Goal: Information Seeking & Learning: Learn about a topic

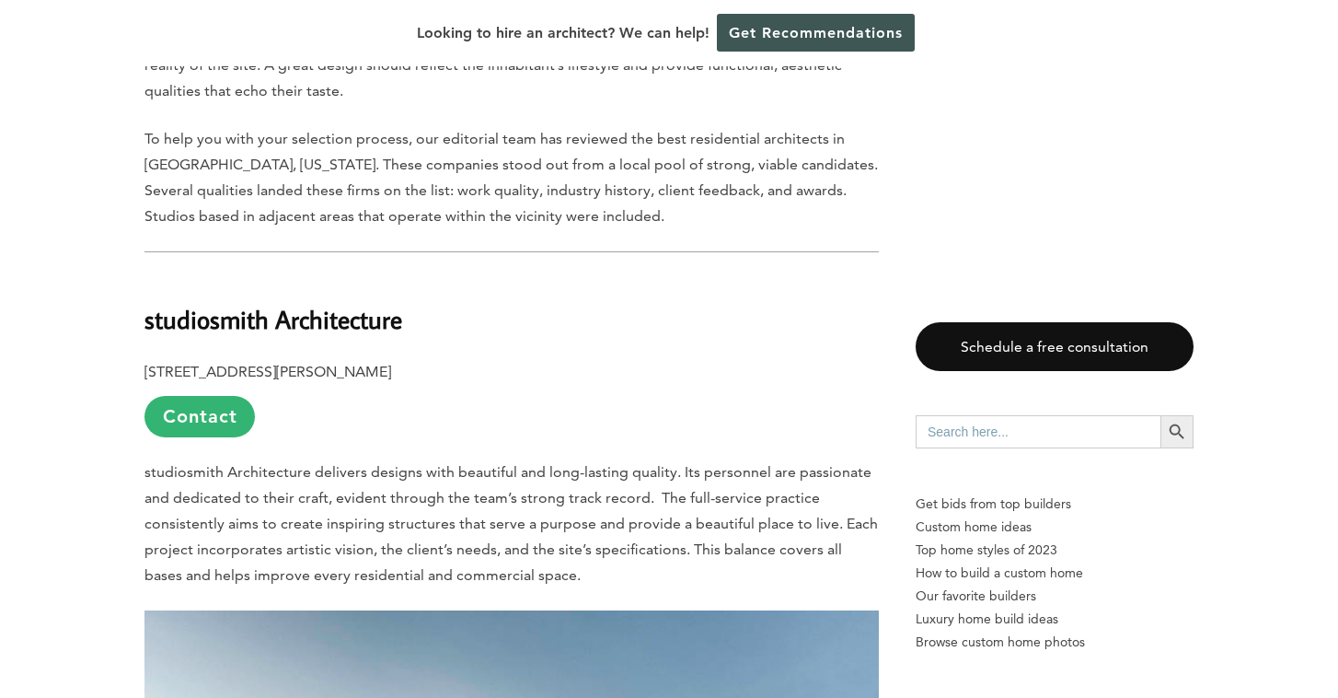
scroll to position [1127, 0]
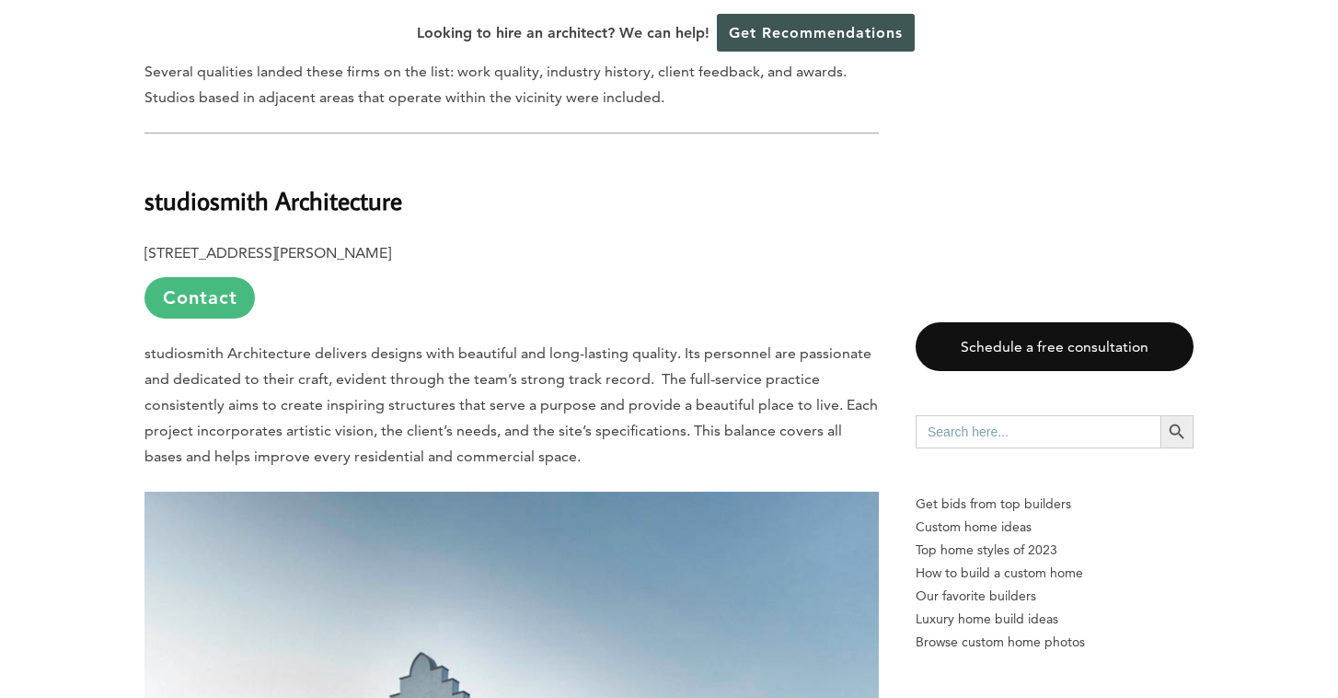
click at [222, 304] on link "Contact" at bounding box center [200, 297] width 110 height 41
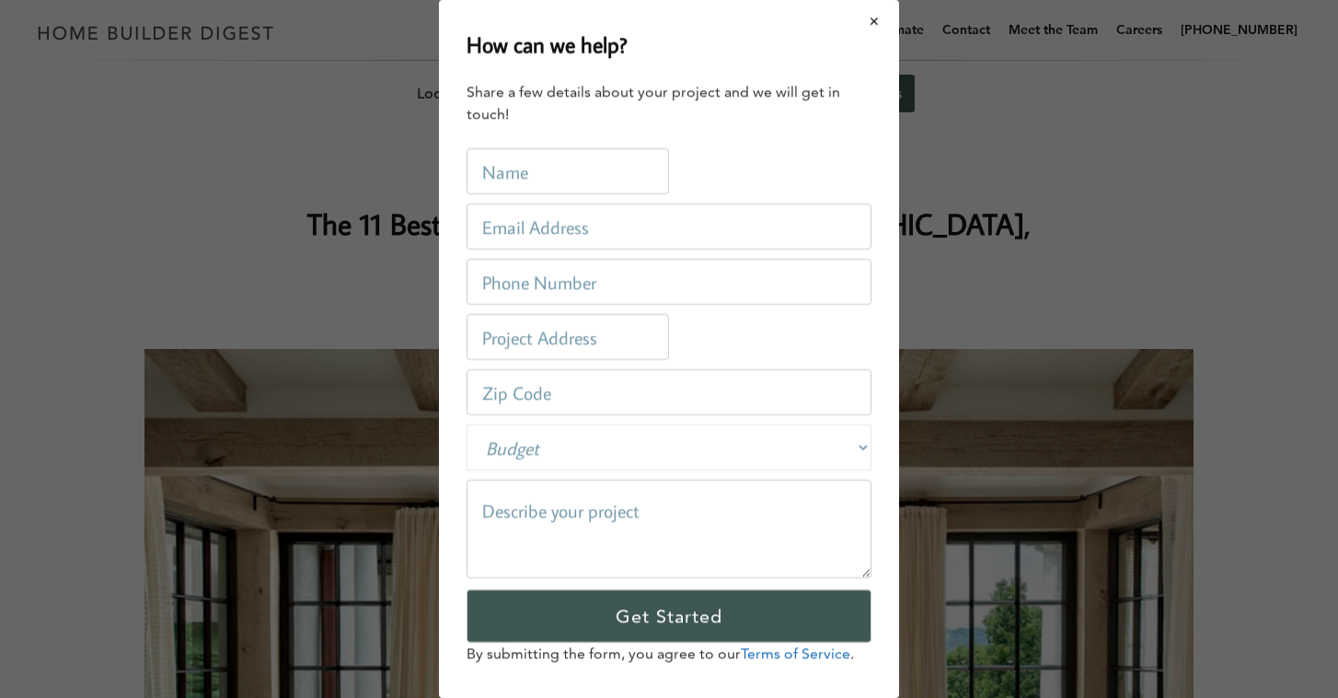
click at [877, 10] on button "Close modal" at bounding box center [875, 21] width 49 height 39
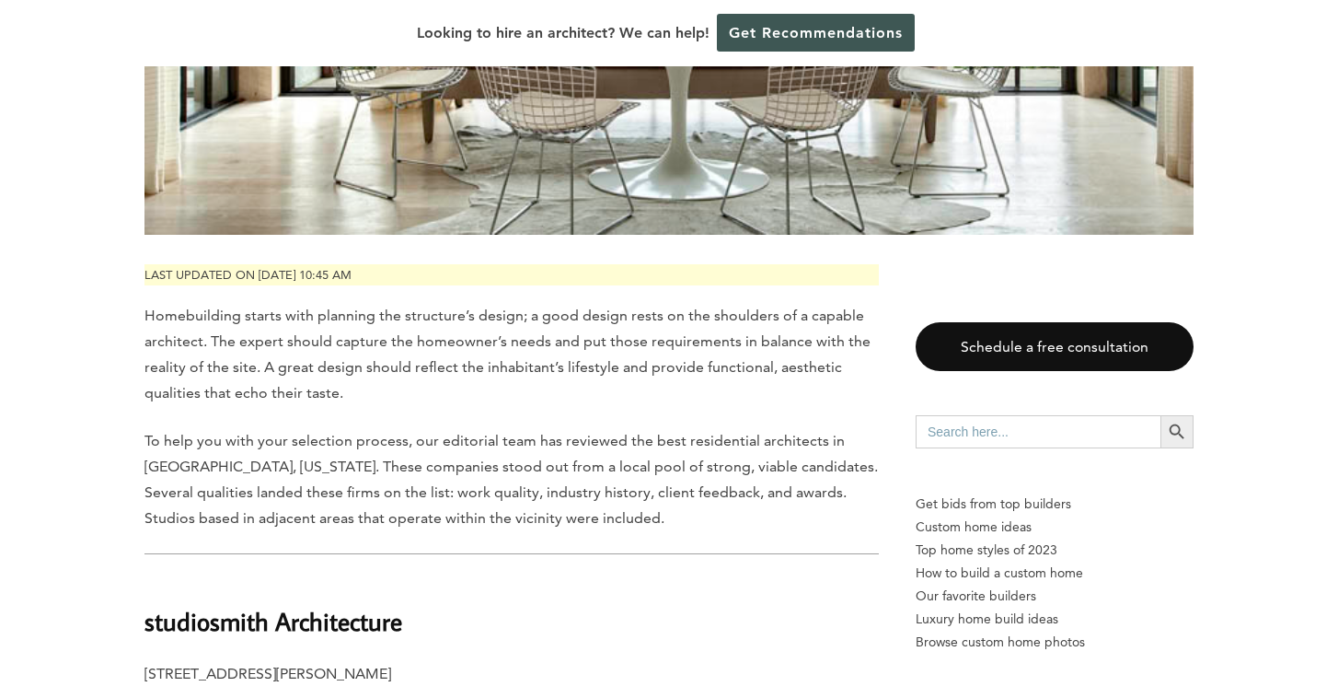
scroll to position [997, 0]
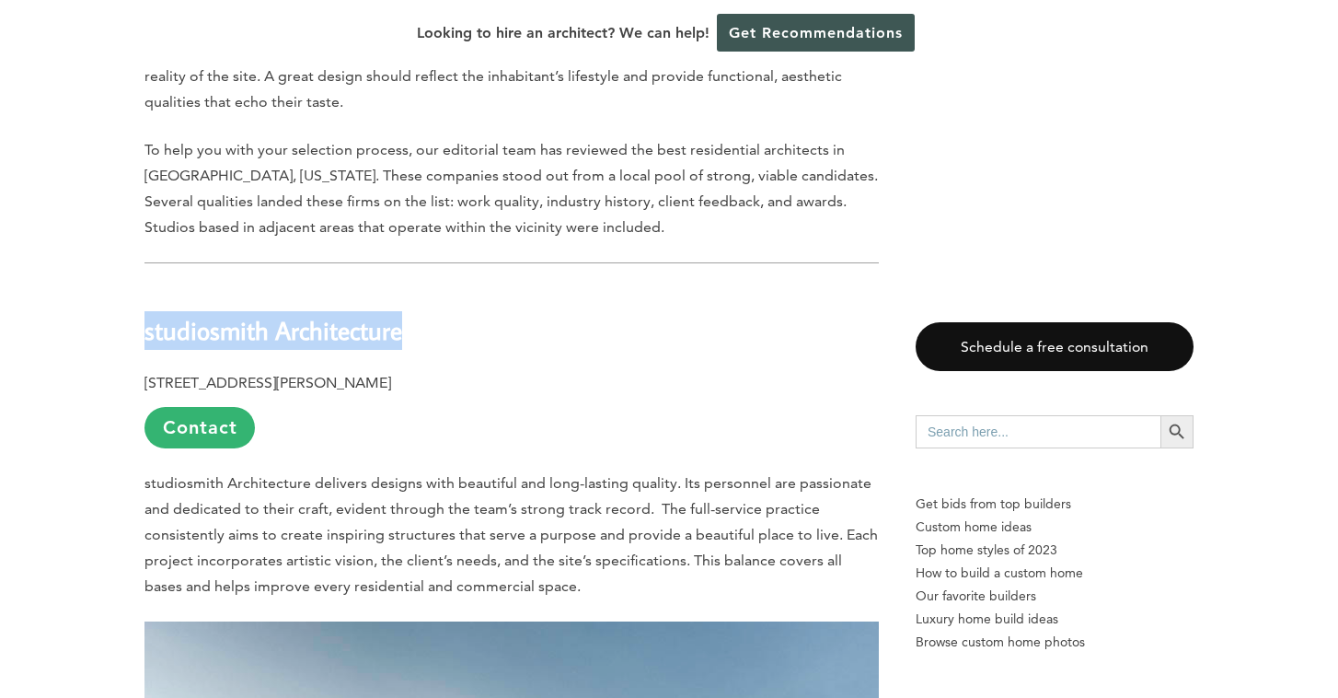
drag, startPoint x: 456, startPoint y: 330, endPoint x: 140, endPoint y: 319, distance: 315.9
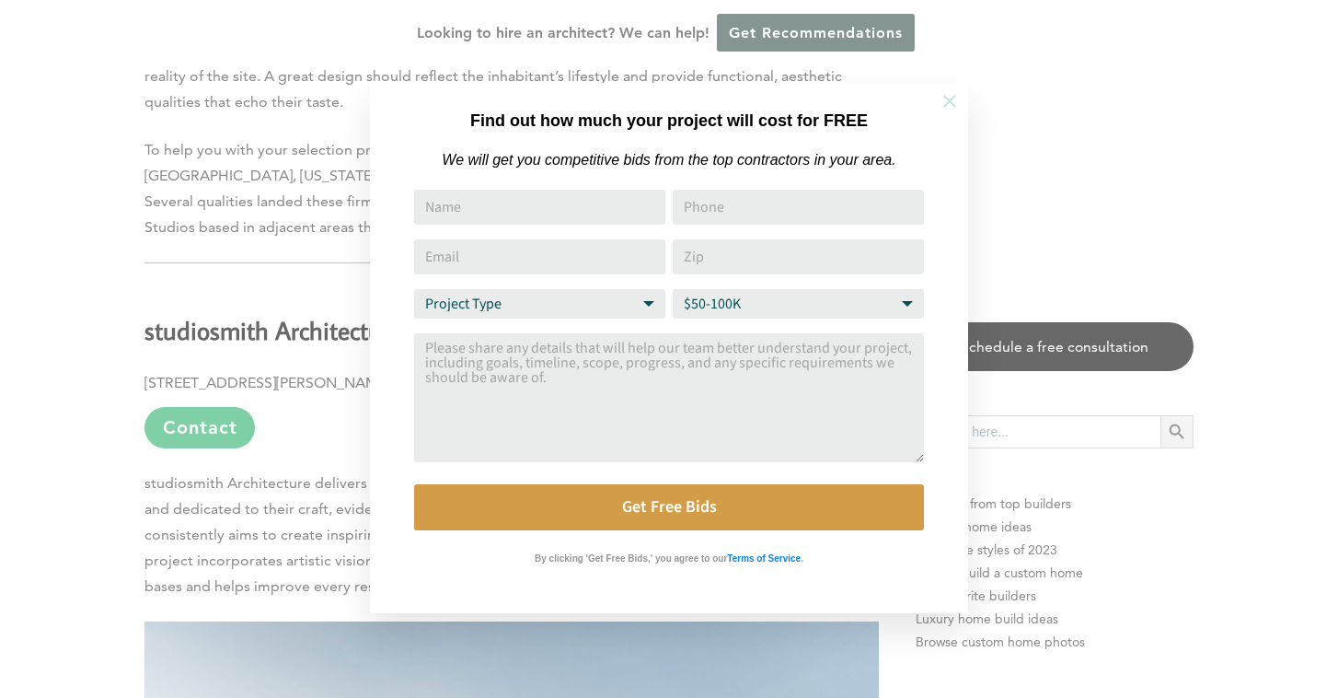
click at [952, 94] on icon at bounding box center [950, 101] width 20 height 20
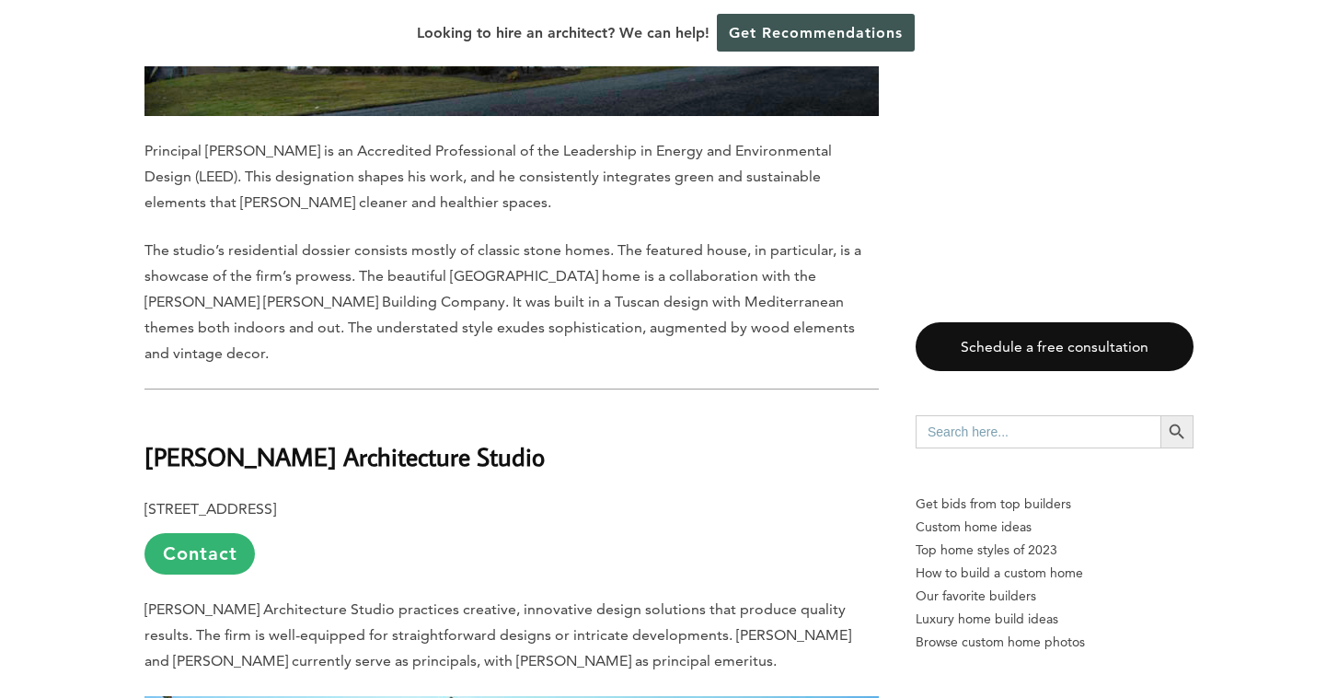
scroll to position [2254, 0]
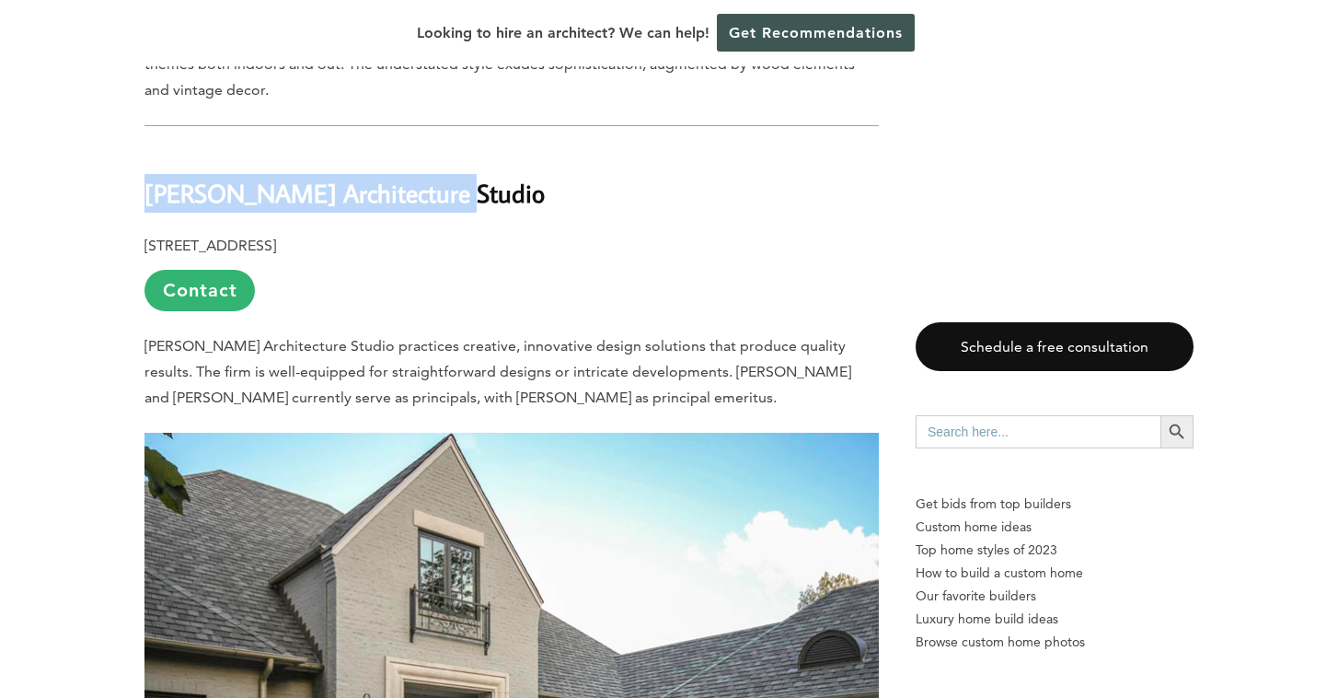
drag, startPoint x: 478, startPoint y: 166, endPoint x: 72, endPoint y: 151, distance: 406.2
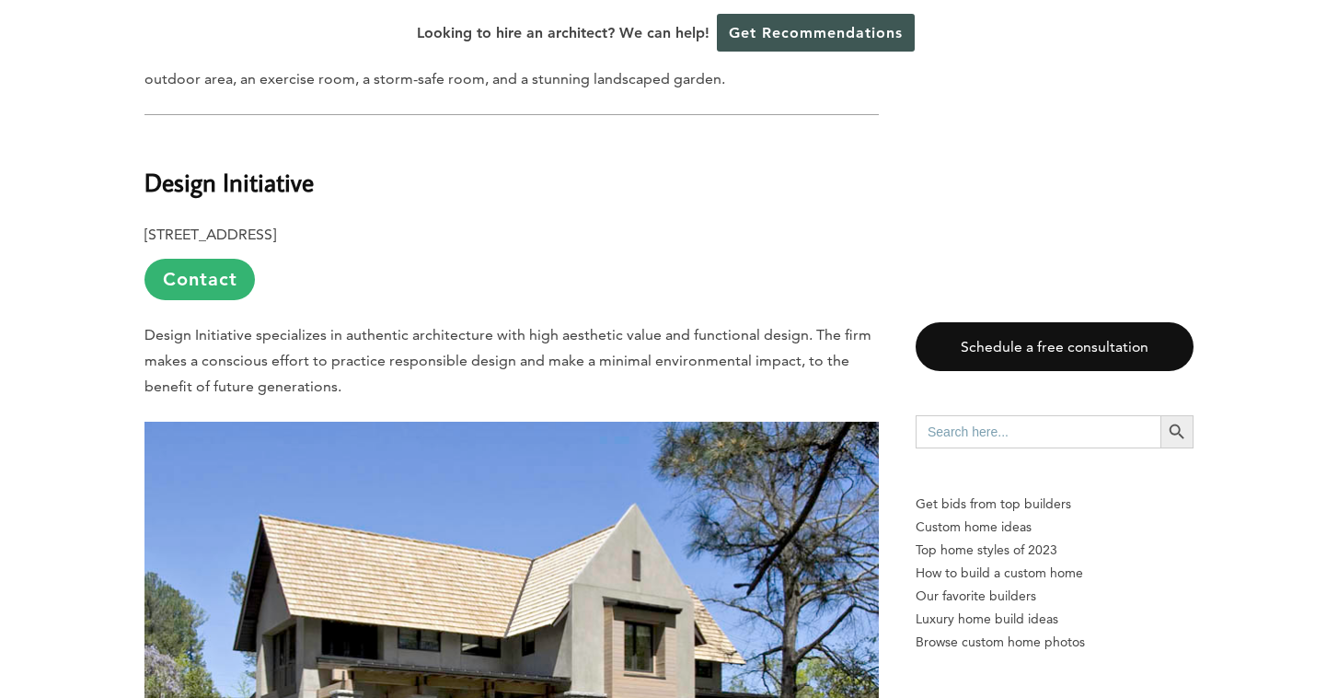
scroll to position [3383, 0]
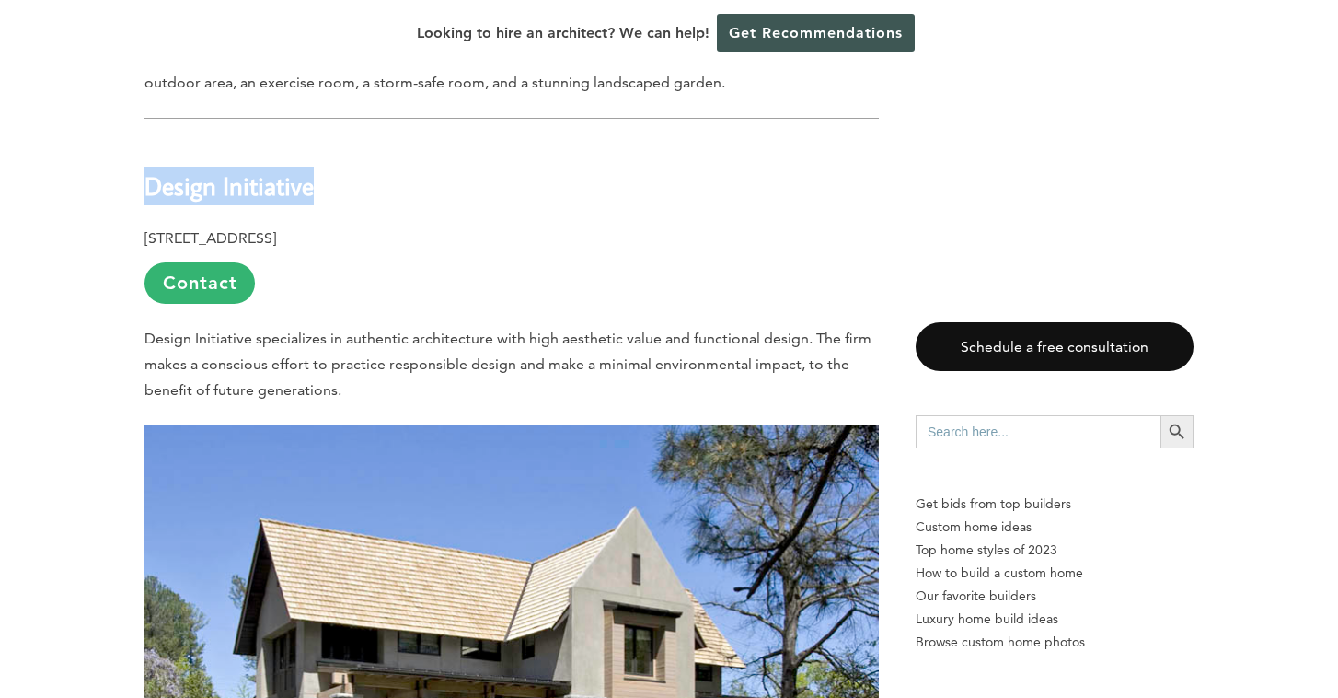
drag, startPoint x: 341, startPoint y: 131, endPoint x: 122, endPoint y: 124, distance: 220.1
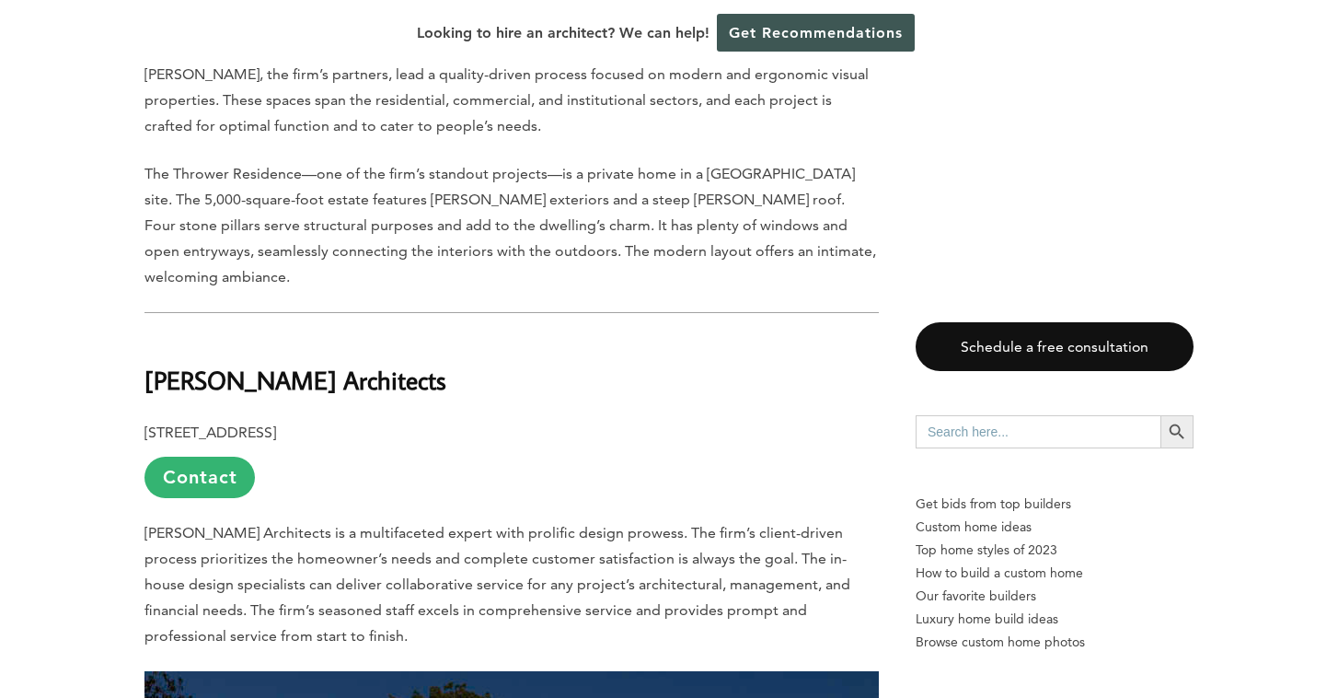
scroll to position [4407, 0]
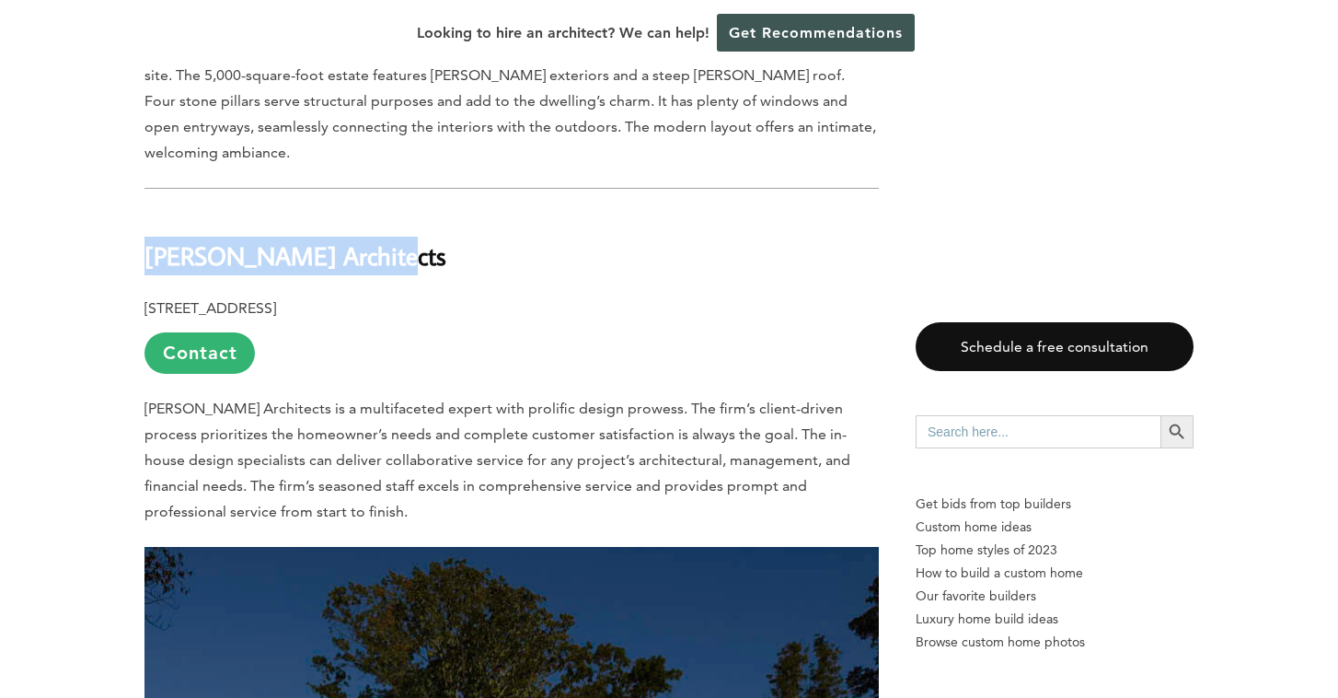
drag, startPoint x: 468, startPoint y: 164, endPoint x: 139, endPoint y: 160, distance: 328.6
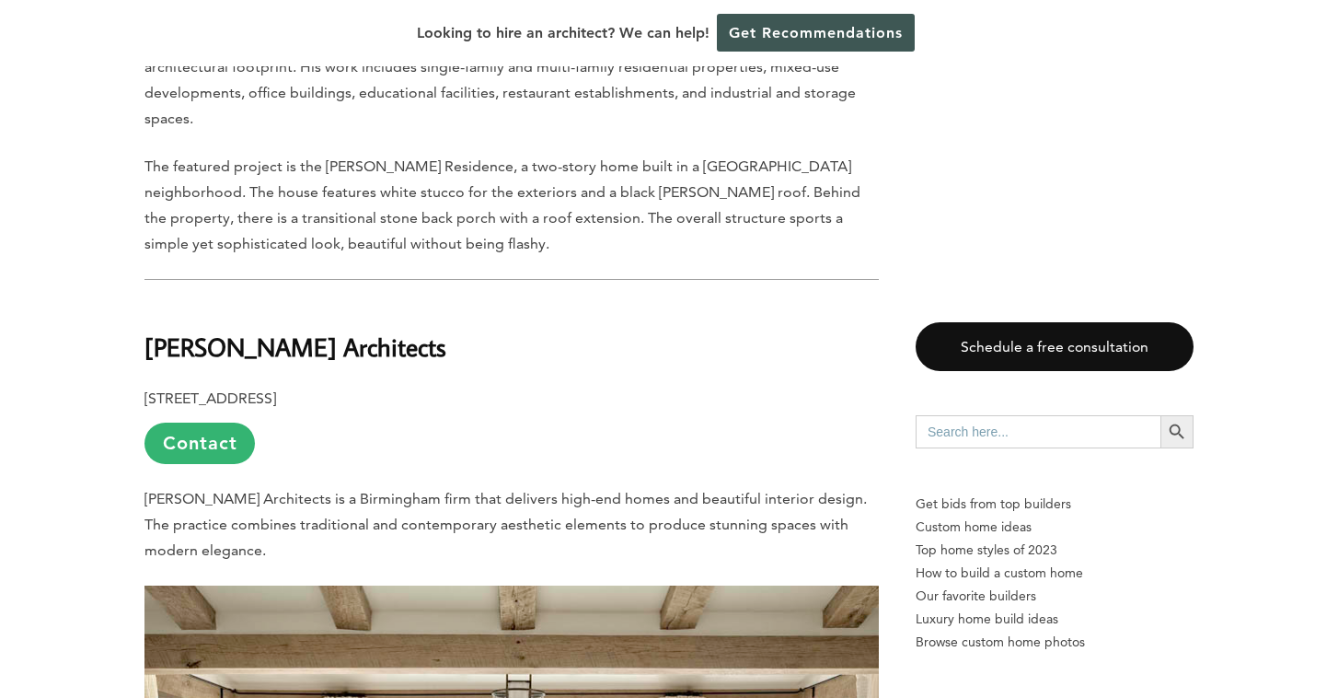
scroll to position [5664, 0]
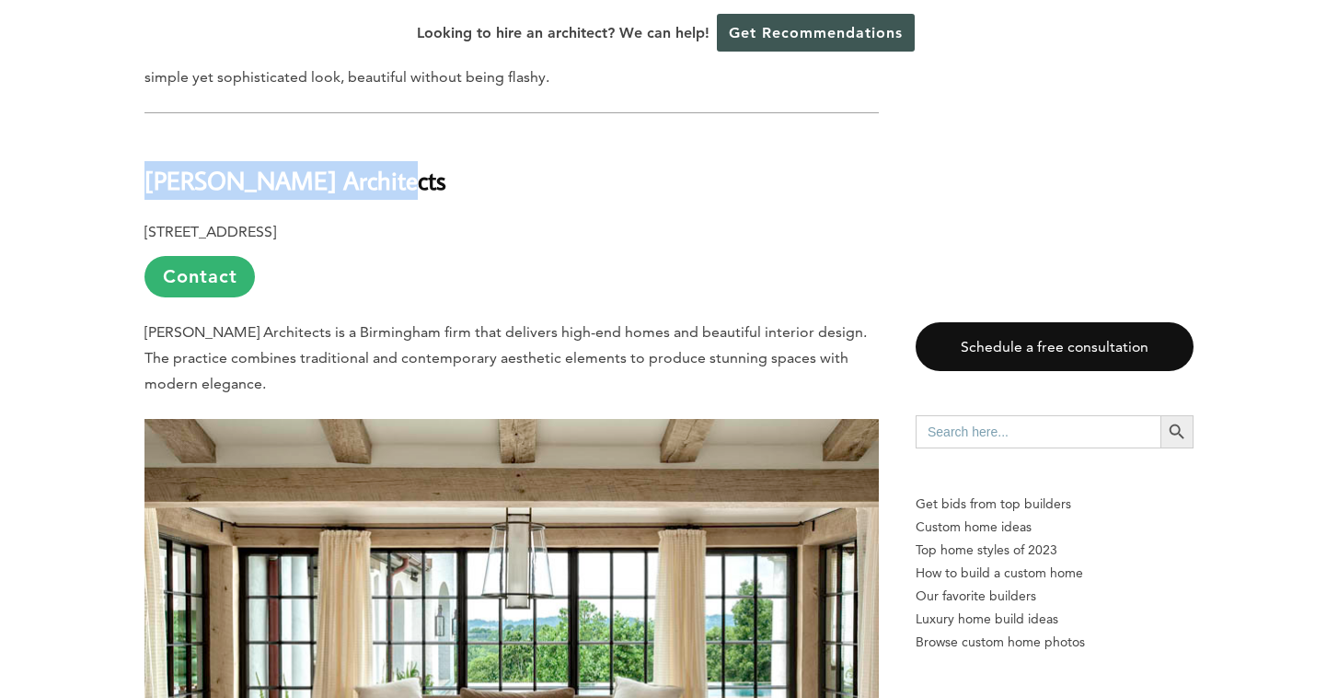
drag, startPoint x: 388, startPoint y: 75, endPoint x: 136, endPoint y: 72, distance: 252.2
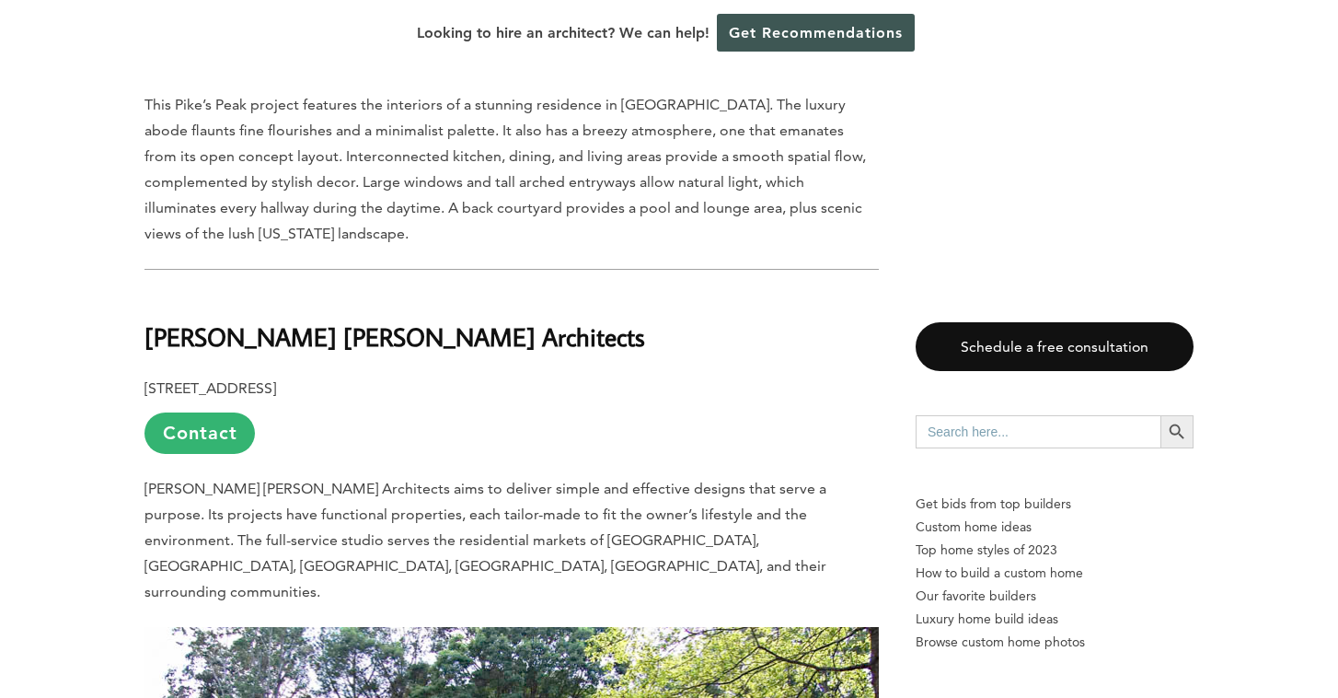
scroll to position [6535, 0]
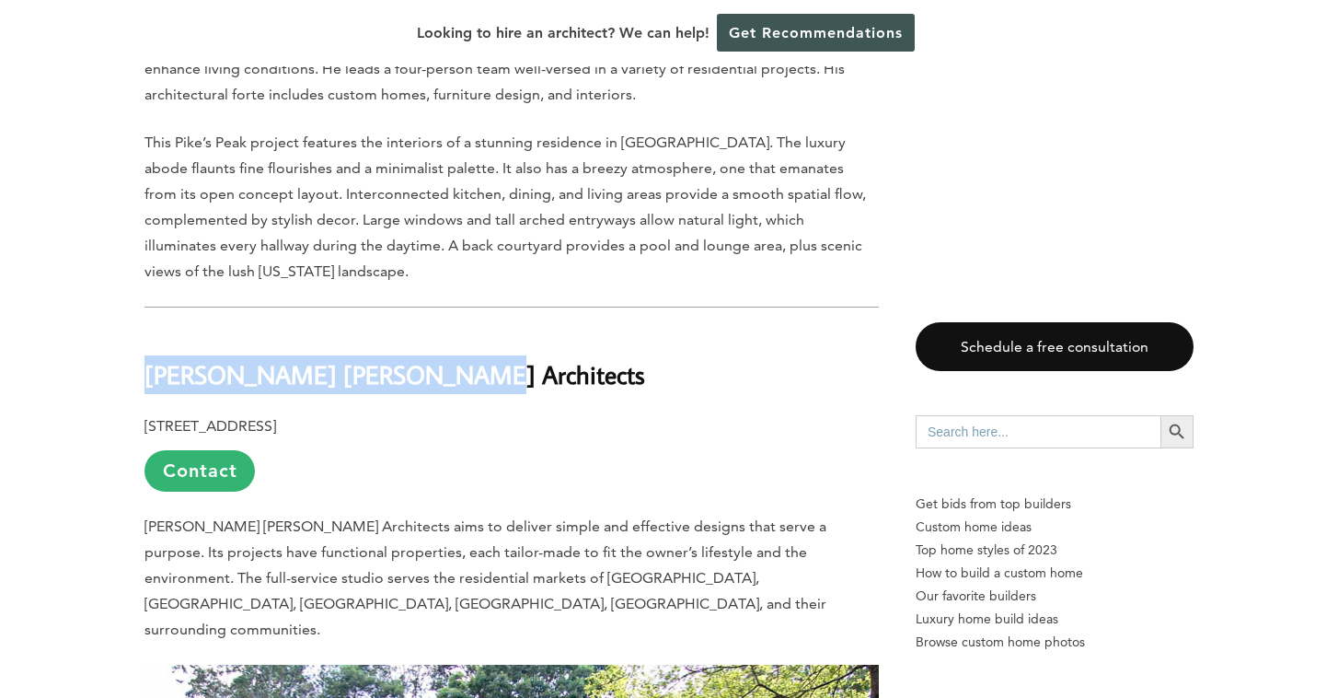
drag, startPoint x: 145, startPoint y: 265, endPoint x: 477, endPoint y: 275, distance: 331.5
click at [477, 330] on h2 "[PERSON_NAME] [PERSON_NAME] Architects" at bounding box center [512, 362] width 735 height 64
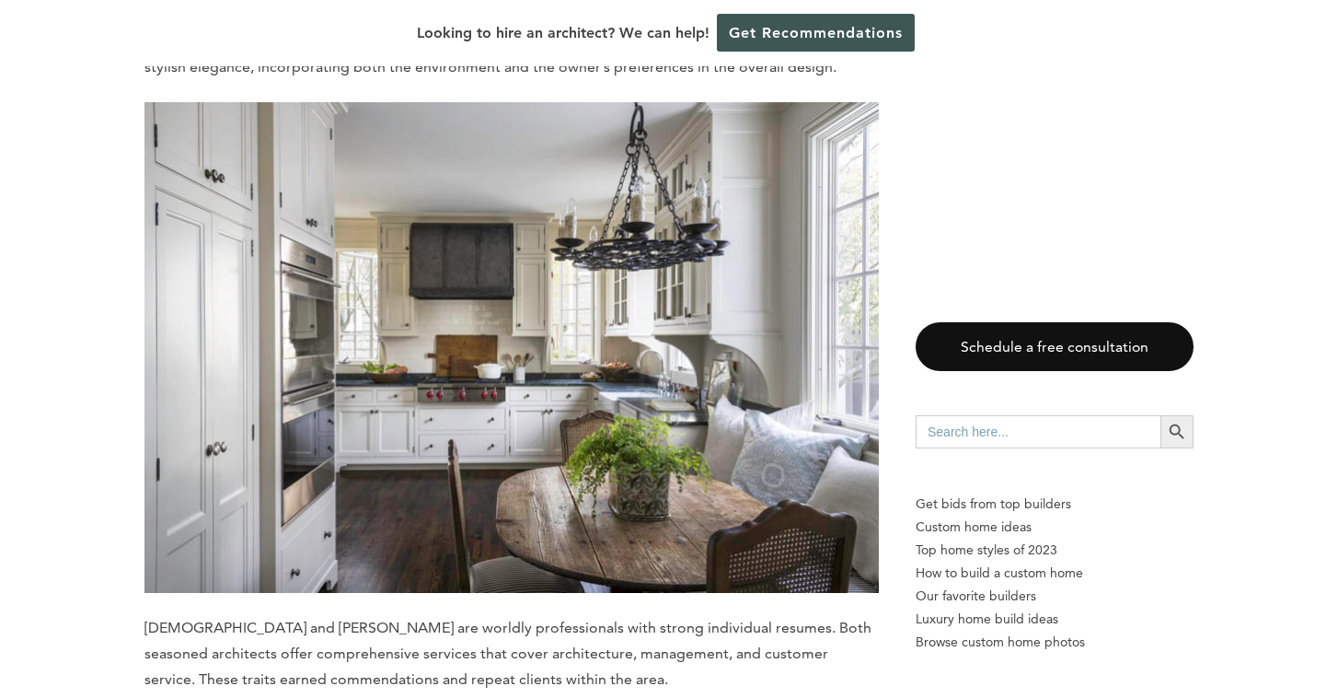
scroll to position [7713, 0]
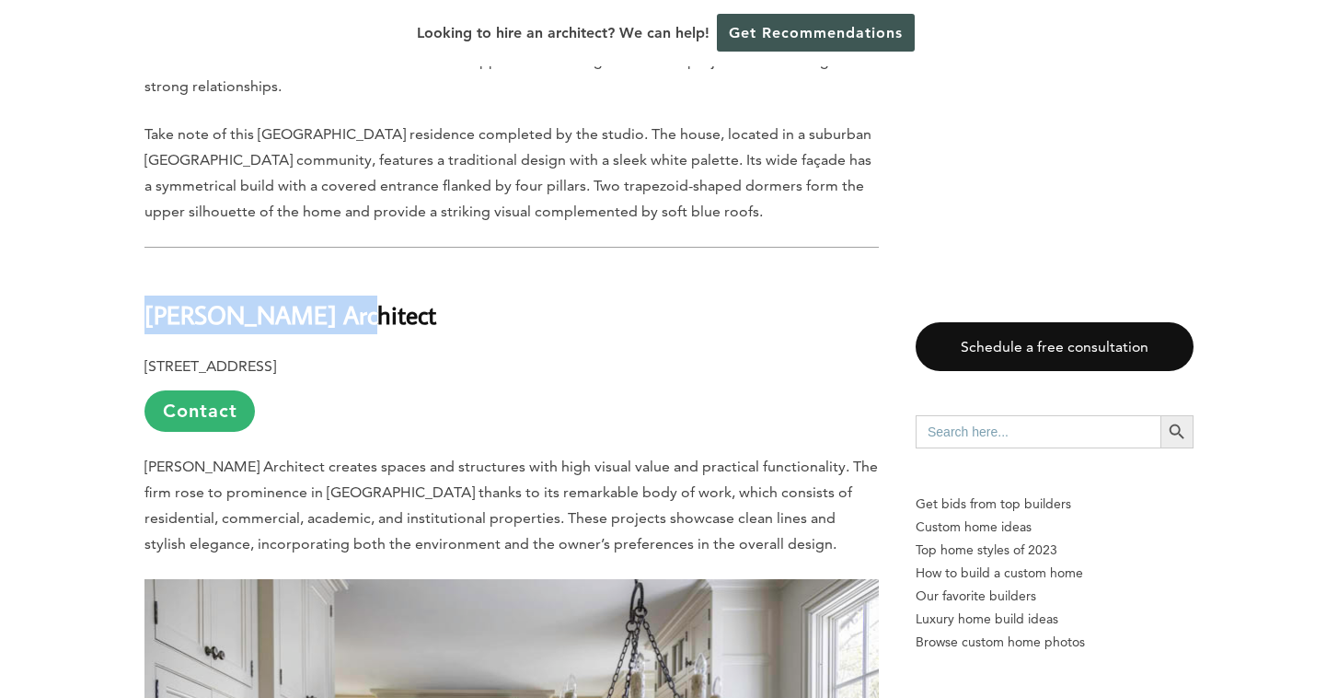
drag, startPoint x: 368, startPoint y: 168, endPoint x: 122, endPoint y: 162, distance: 246.8
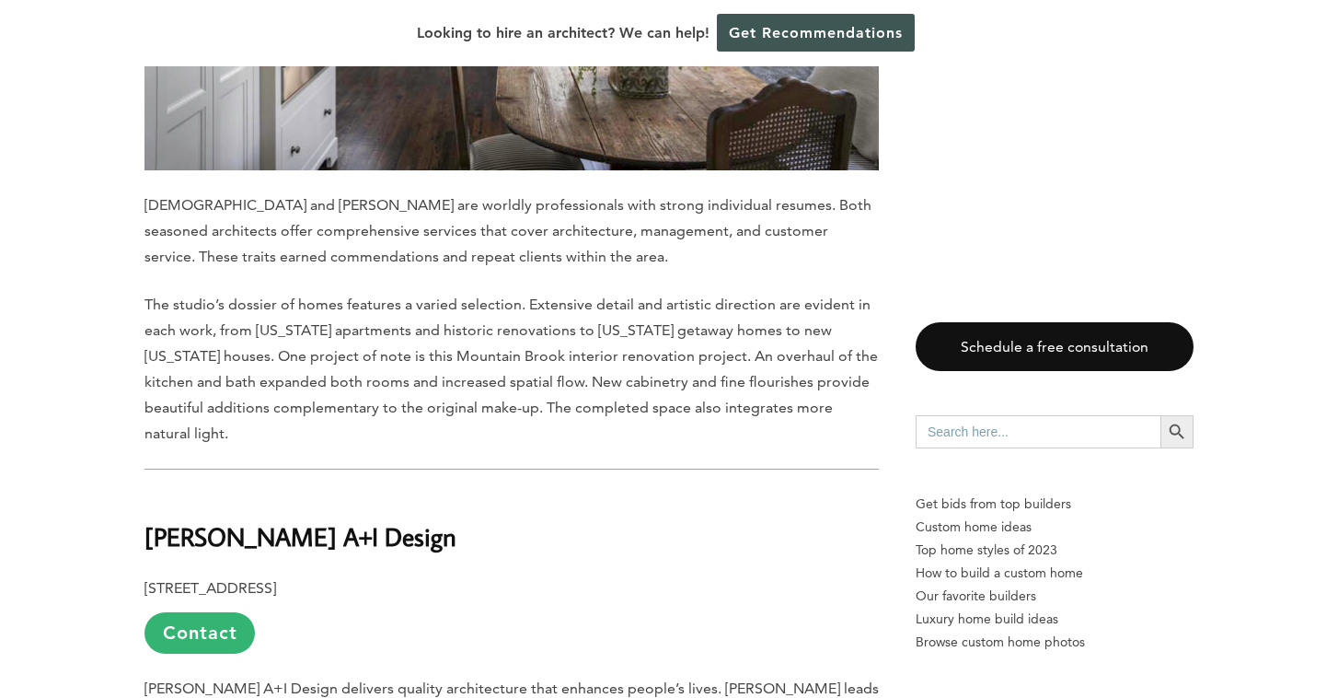
scroll to position [8718, 0]
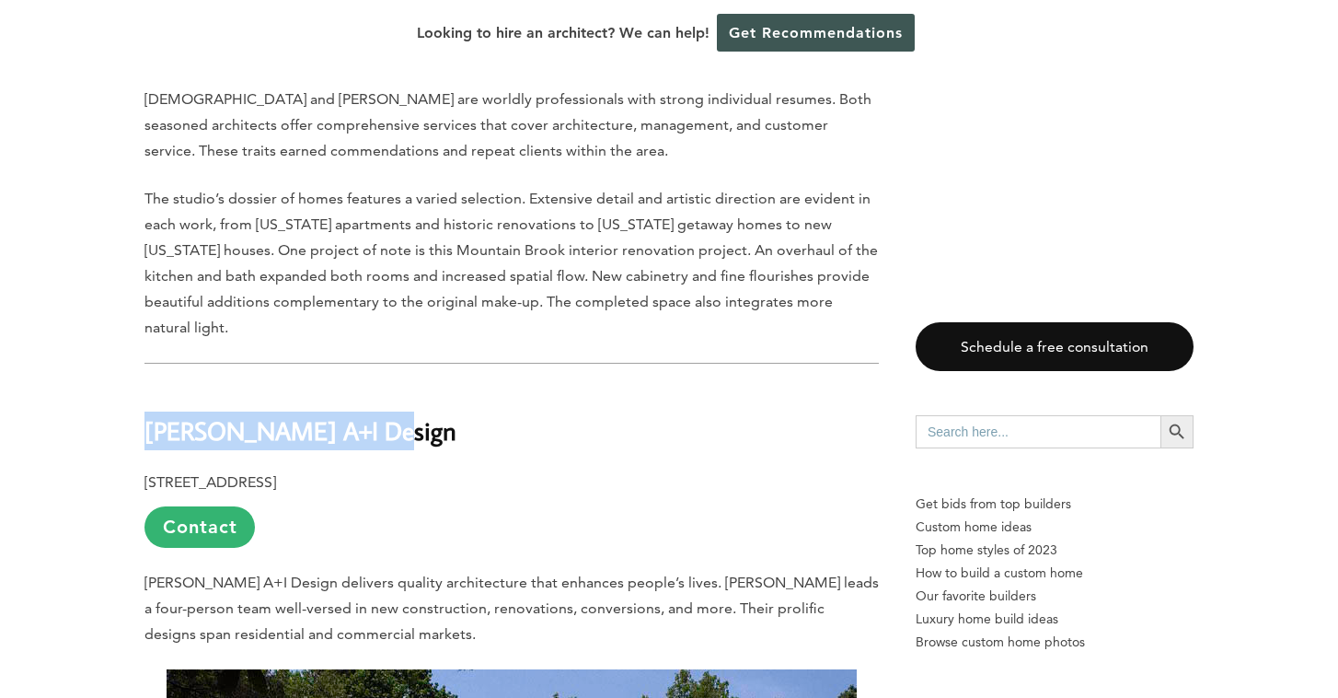
drag, startPoint x: 426, startPoint y: 269, endPoint x: 136, endPoint y: 272, distance: 290.0
copy b "[PERSON_NAME] A+I Design"
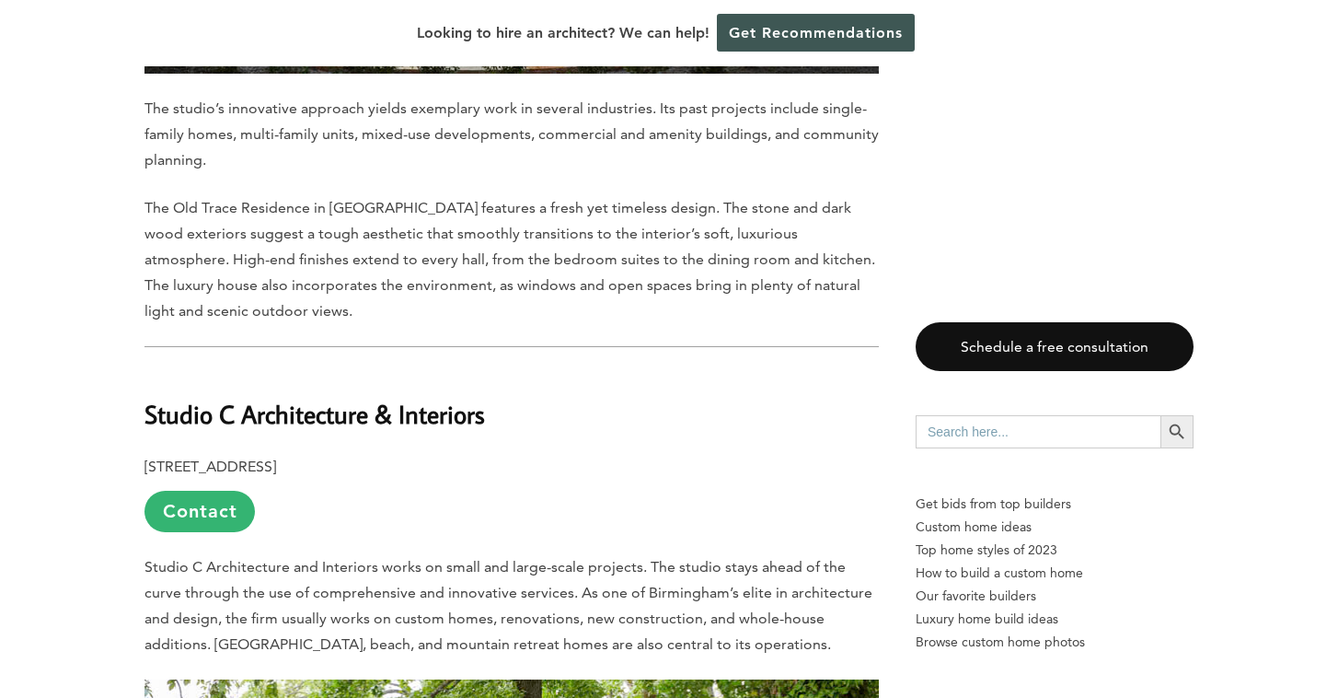
scroll to position [10971, 0]
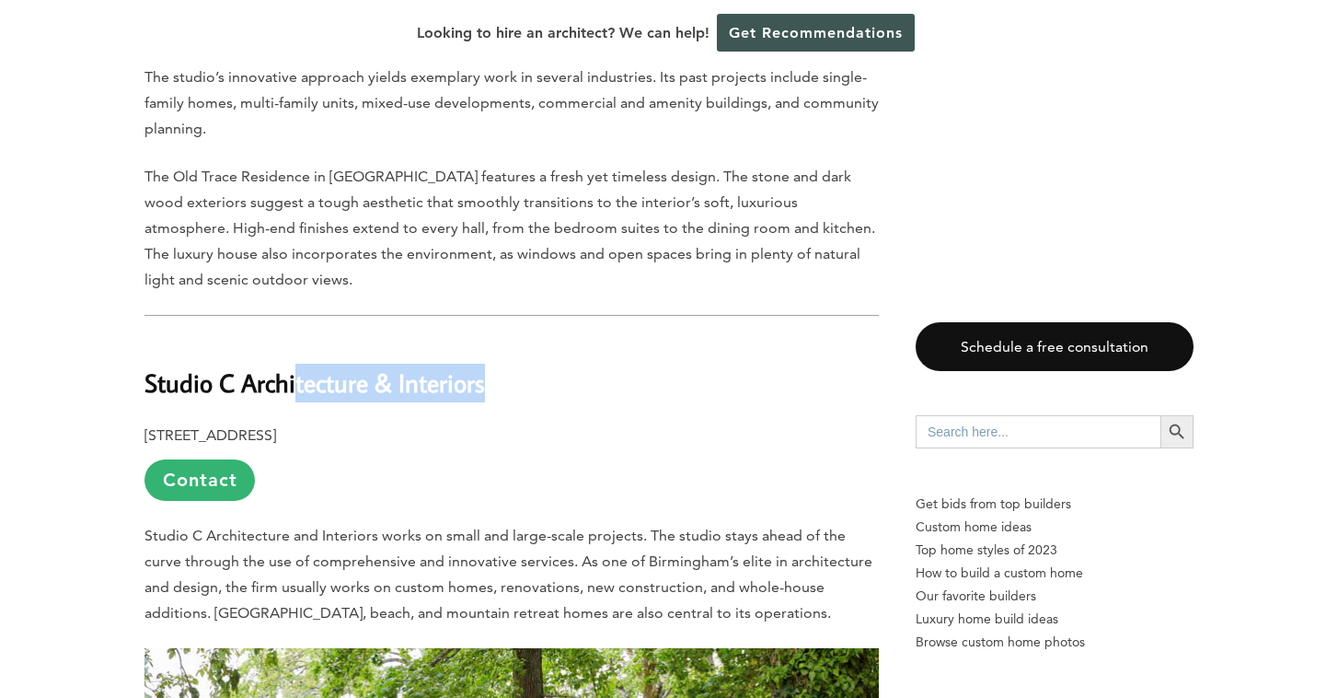
drag, startPoint x: 528, startPoint y: 224, endPoint x: 306, endPoint y: 223, distance: 222.8
click at [306, 338] on h2 "Studio C Architecture & Interiors" at bounding box center [512, 370] width 735 height 64
click at [434, 366] on b "Studio C Architecture & Interiors" at bounding box center [315, 382] width 341 height 32
drag, startPoint x: 145, startPoint y: 216, endPoint x: 571, endPoint y: 237, distance: 426.7
click at [571, 338] on h2 "Studio C Architecture & Interiors" at bounding box center [512, 370] width 735 height 64
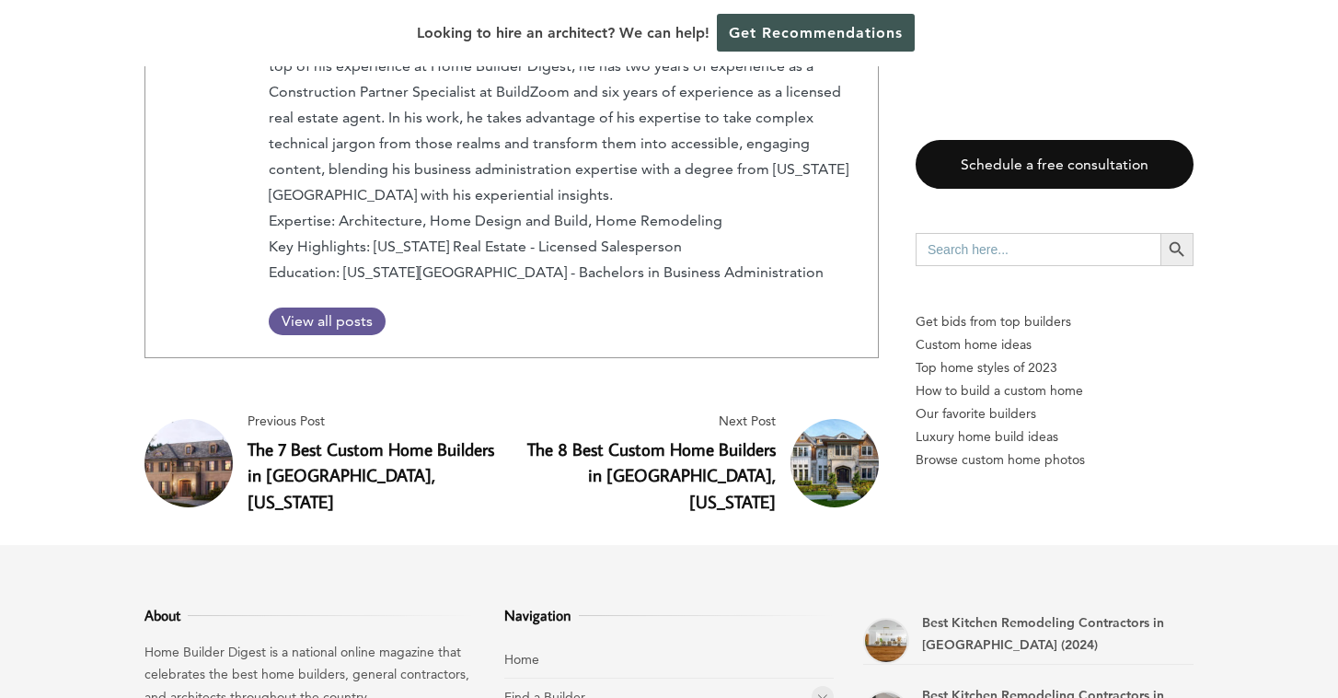
scroll to position [12659, 0]
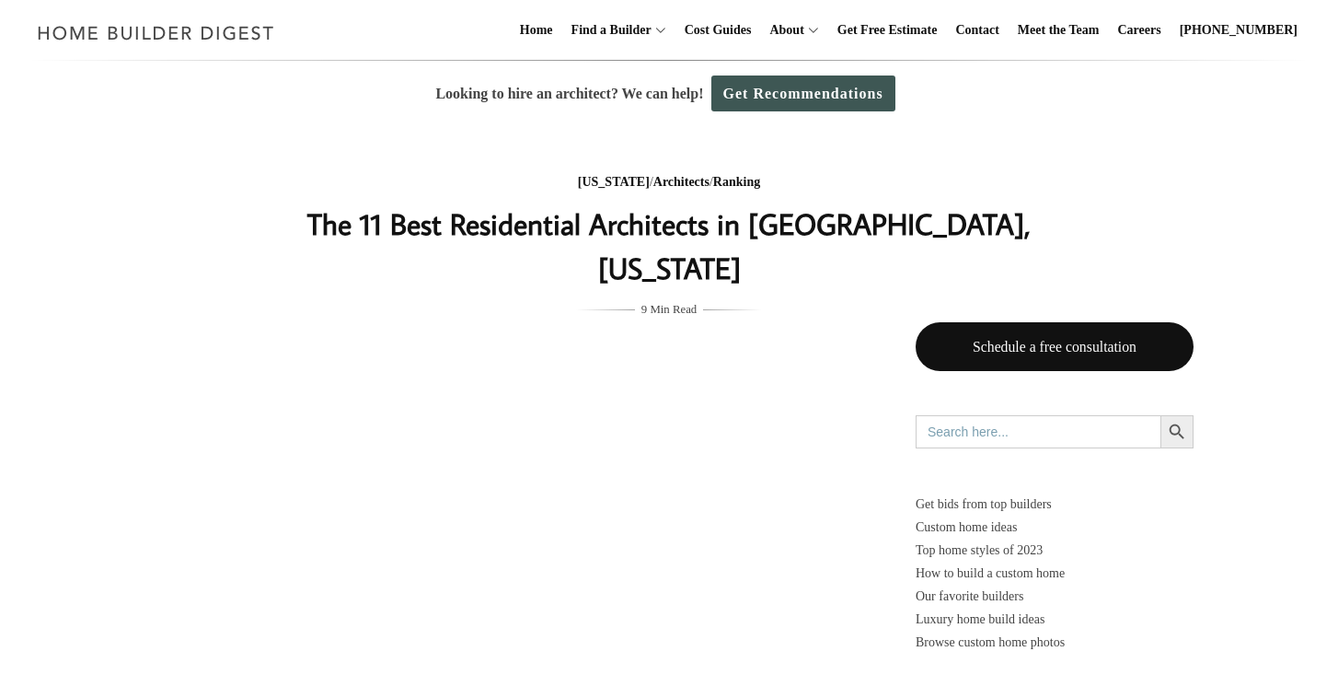
scroll to position [12659, 0]
